Goal: Information Seeking & Learning: Learn about a topic

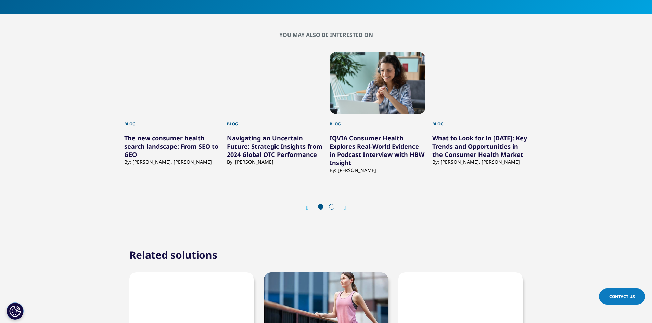
click at [501, 149] on link "What to Look for in [DATE]: Key Trends and Opportunities in the Consumer Health…" at bounding box center [479, 146] width 95 height 25
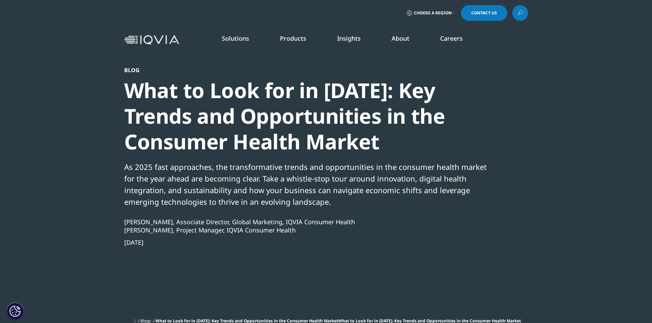
click at [348, 36] on link "Insights" at bounding box center [349, 38] width 24 height 8
click at [322, 161] on link "READ MORE" at bounding box center [344, 161] width 64 height 6
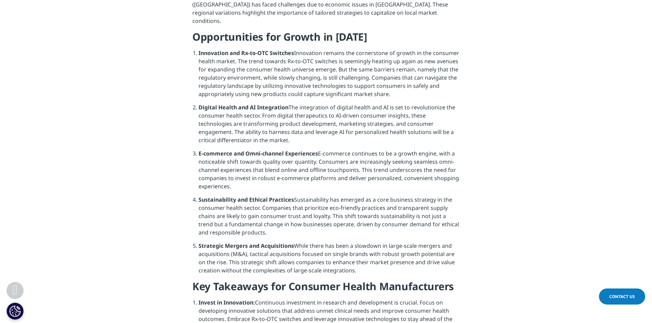
scroll to position [719, 0]
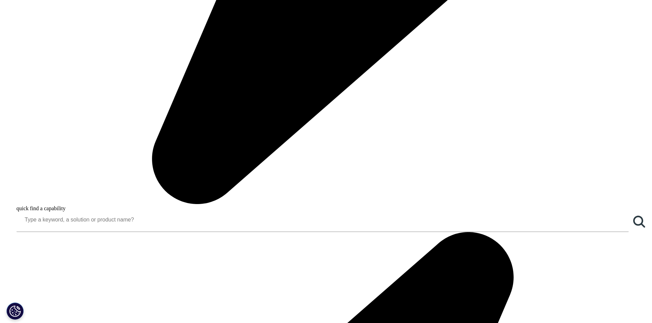
scroll to position [684, 0]
